Goal: Browse casually

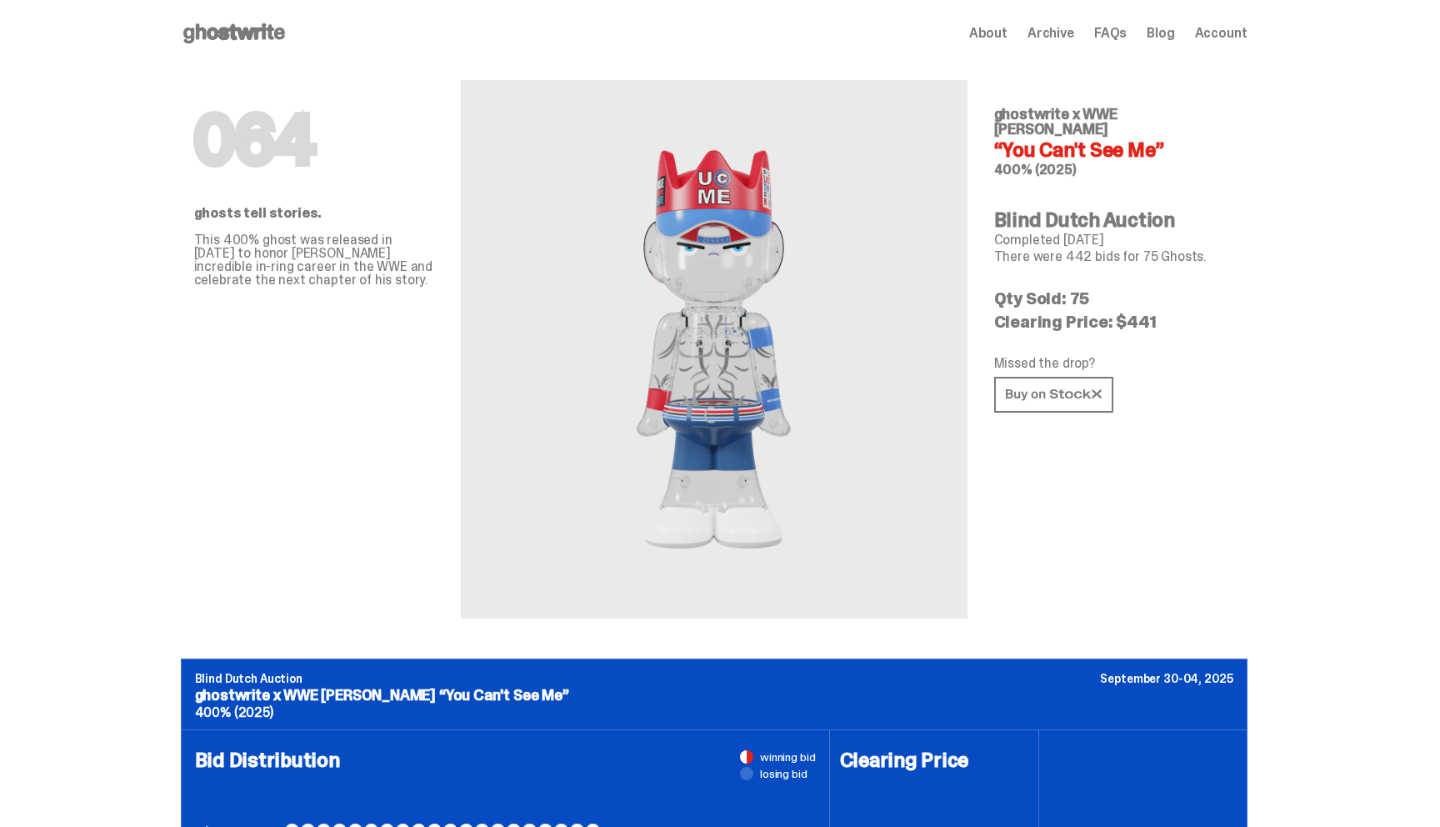
click at [225, 35] on use at bounding box center [234, 33] width 102 height 20
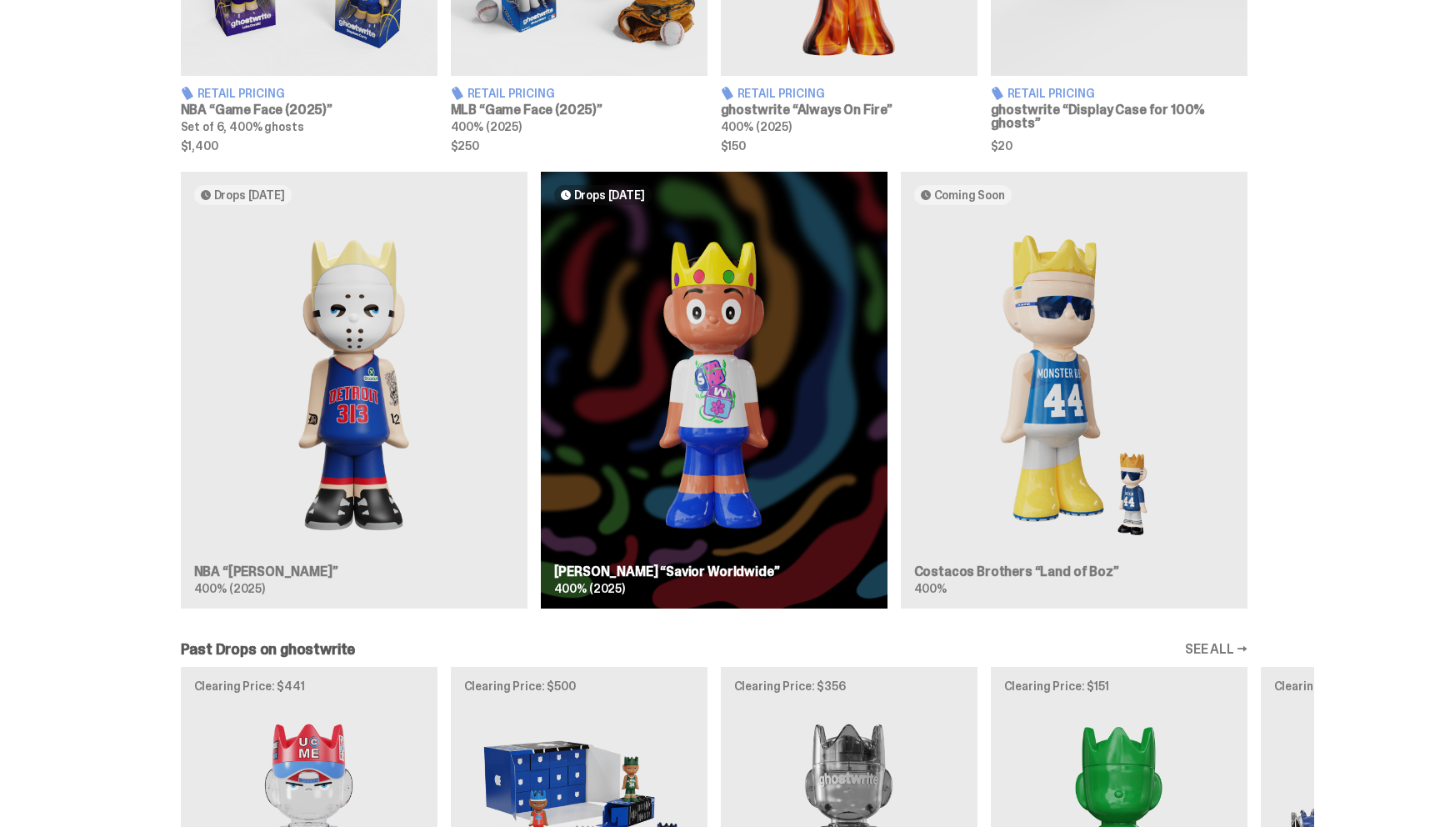
scroll to position [858, 0]
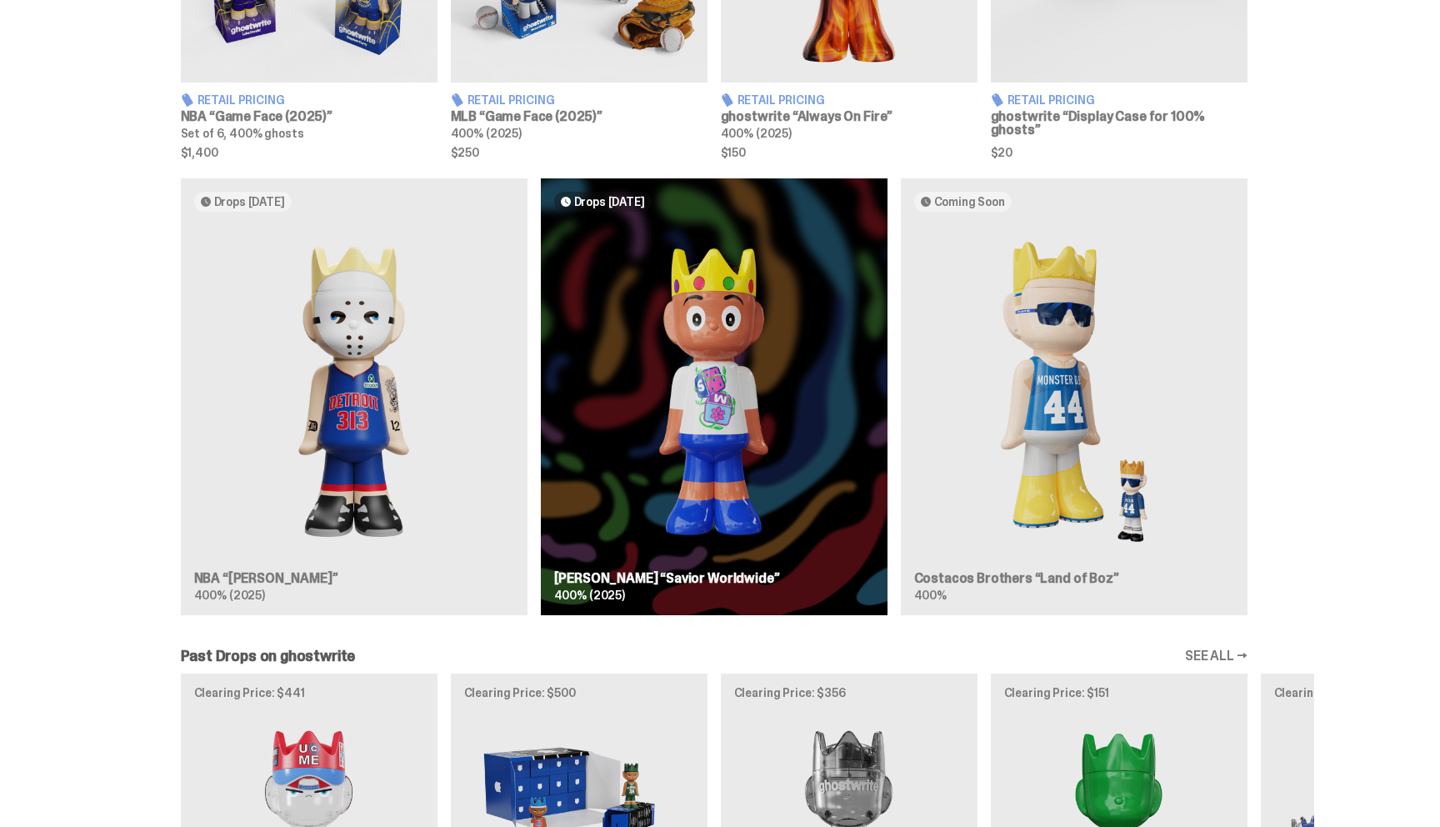
click at [696, 337] on div "Drops [DATE] NBA “[PERSON_NAME]” 400% (2025) Drops [DATE] [PERSON_NAME] “Savior…" at bounding box center [714, 403] width 1200 height 450
click at [636, 568] on div "Drops [DATE] NBA “[PERSON_NAME]” 400% (2025) Drops [DATE] [PERSON_NAME] “Savior…" at bounding box center [714, 403] width 1200 height 450
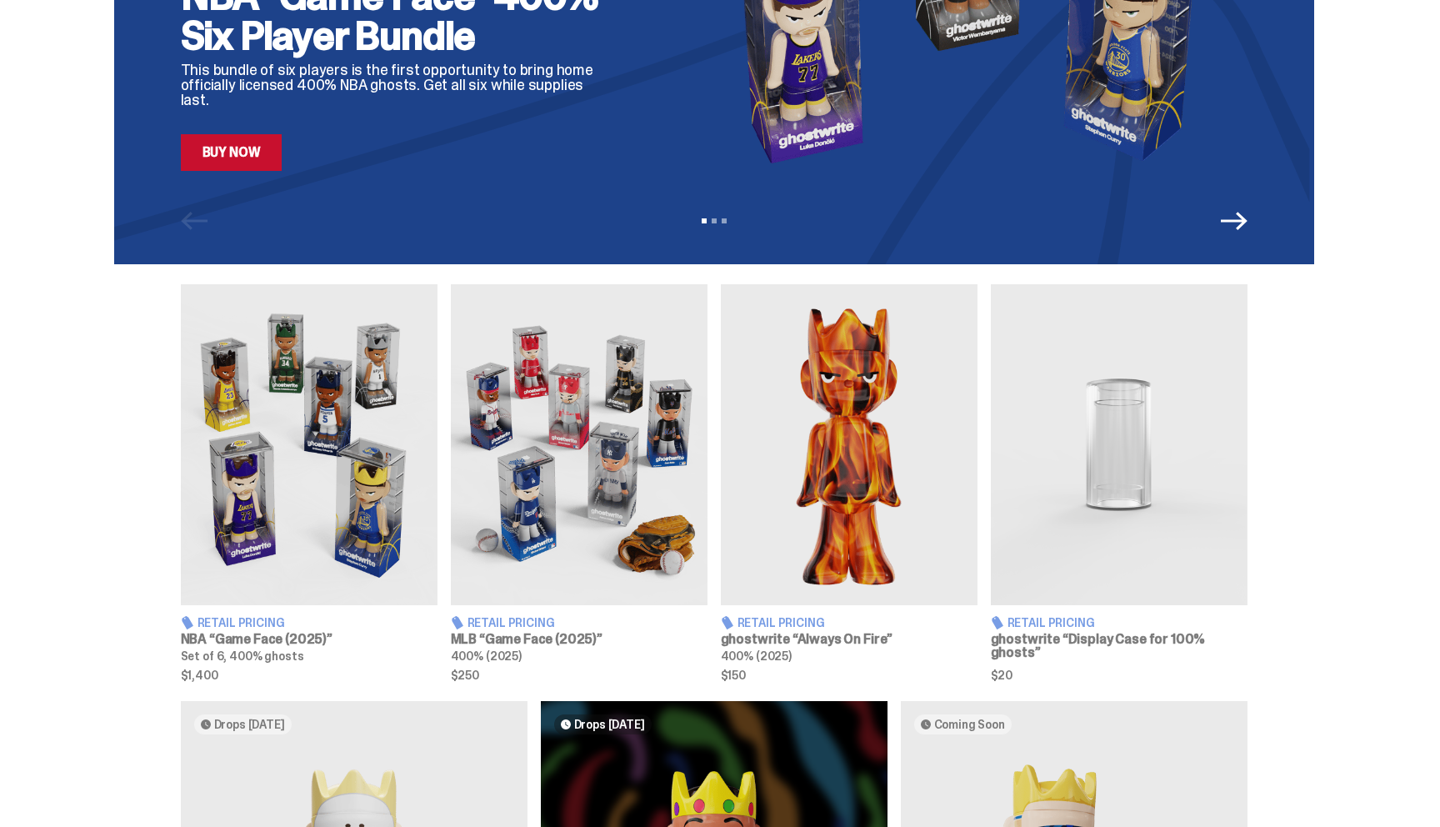
scroll to position [0, 0]
